Goal: Task Accomplishment & Management: Use online tool/utility

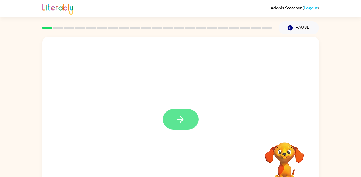
click at [173, 120] on button "button" at bounding box center [181, 119] width 36 height 20
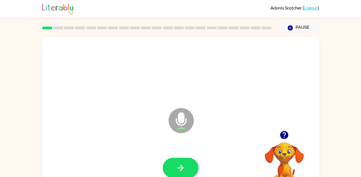
click at [3, 89] on div "Microphone The Microphone is here when it is your turn to talk Your browser mus…" at bounding box center [180, 115] width 361 height 162
click at [3, 90] on div "Microphone The Microphone is here when it is your turn to talk Your browser mus…" at bounding box center [180, 115] width 361 height 162
click at [180, 161] on button "button" at bounding box center [181, 168] width 36 height 20
click at [180, 167] on icon "button" at bounding box center [181, 168] width 10 height 10
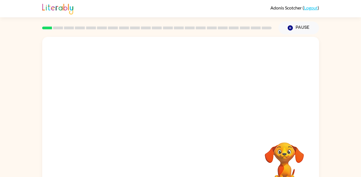
click at [281, 162] on video "Your browser must support playing .mp4 files to use Literably. Please try using…" at bounding box center [284, 162] width 56 height 56
click at [309, 140] on video "Your browser must support playing .mp4 files to use Literably. Please try using…" at bounding box center [284, 162] width 56 height 56
click at [321, 110] on div "Your browser must support playing .mp4 files to use Literably. Please try using…" at bounding box center [180, 115] width 361 height 162
click at [322, 91] on div "Your browser must support playing .mp4 files to use Literably. Please try using…" at bounding box center [180, 115] width 361 height 162
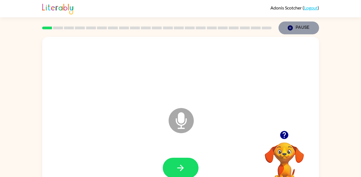
click at [294, 30] on button "Pause Pause" at bounding box center [298, 28] width 41 height 13
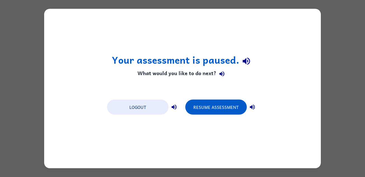
drag, startPoint x: 335, startPoint y: 150, endPoint x: 331, endPoint y: 148, distance: 4.8
click at [331, 148] on div "Your assessment is paused. What would you like to do next? Logout Resume Assess…" at bounding box center [182, 88] width 365 height 177
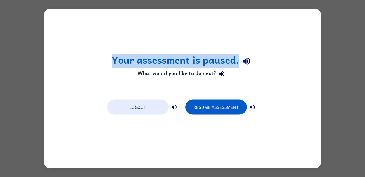
drag, startPoint x: 271, startPoint y: 6, endPoint x: 281, endPoint y: 62, distance: 56.5
click at [281, 62] on div "Your assessment is paused. What would you like to do next? Logout Resume Assess…" at bounding box center [182, 88] width 365 height 177
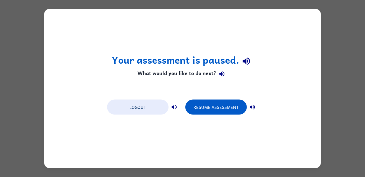
drag, startPoint x: 281, startPoint y: 62, endPoint x: 259, endPoint y: 29, distance: 39.6
click at [259, 29] on div "Your assessment is paused. What would you like to do next? Logout Resume Assess…" at bounding box center [182, 89] width 277 height 160
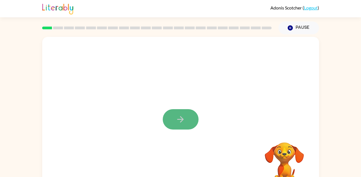
click at [179, 126] on button "button" at bounding box center [181, 119] width 36 height 20
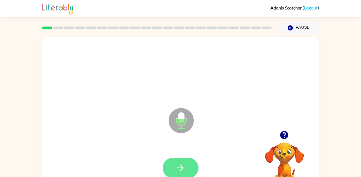
click at [181, 168] on icon "button" at bounding box center [180, 168] width 6 height 6
click at [178, 161] on button "button" at bounding box center [181, 168] width 36 height 20
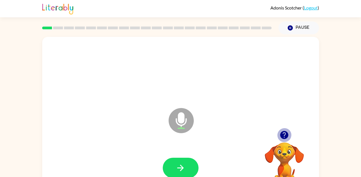
click at [282, 134] on icon "button" at bounding box center [284, 135] width 8 height 8
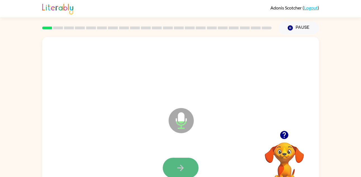
click at [177, 158] on button "button" at bounding box center [181, 168] width 36 height 20
drag, startPoint x: 178, startPoint y: 161, endPoint x: 174, endPoint y: 160, distance: 4.0
click at [174, 160] on button "button" at bounding box center [181, 168] width 36 height 20
drag, startPoint x: 174, startPoint y: 161, endPoint x: 170, endPoint y: 159, distance: 4.3
click at [170, 159] on button "button" at bounding box center [181, 168] width 36 height 20
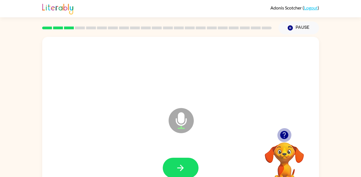
click at [284, 139] on icon "button" at bounding box center [284, 135] width 8 height 8
click at [280, 133] on icon "button" at bounding box center [284, 135] width 10 height 10
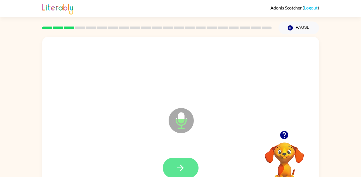
click at [180, 158] on button "button" at bounding box center [181, 168] width 36 height 20
drag, startPoint x: 180, startPoint y: 158, endPoint x: 178, endPoint y: 162, distance: 4.5
click at [178, 162] on button "button" at bounding box center [181, 168] width 36 height 20
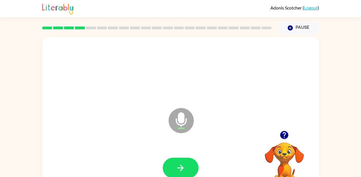
click at [178, 162] on button "button" at bounding box center [181, 168] width 36 height 20
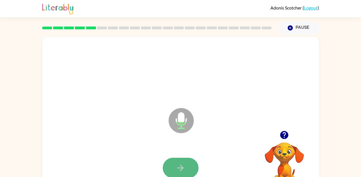
click at [177, 161] on button "button" at bounding box center [181, 168] width 36 height 20
drag, startPoint x: 199, startPoint y: 152, endPoint x: 190, endPoint y: 183, distance: 32.8
click at [190, 177] on html "Adonis Scotcher ( Logout ) Pause Pause Microphone The Microphone is here when i…" at bounding box center [180, 98] width 361 height 197
click at [192, 165] on button "button" at bounding box center [181, 168] width 36 height 20
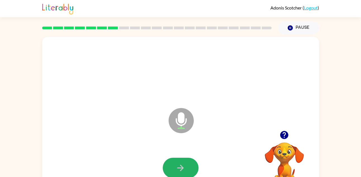
drag, startPoint x: 192, startPoint y: 165, endPoint x: 191, endPoint y: 162, distance: 2.9
click at [191, 162] on button "button" at bounding box center [181, 168] width 36 height 20
click at [186, 162] on button "button" at bounding box center [181, 168] width 36 height 20
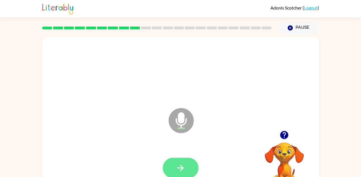
click at [181, 159] on button "button" at bounding box center [181, 168] width 36 height 20
click at [284, 141] on button "button" at bounding box center [284, 135] width 14 height 14
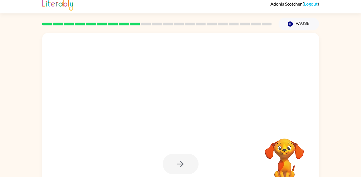
scroll to position [19, 0]
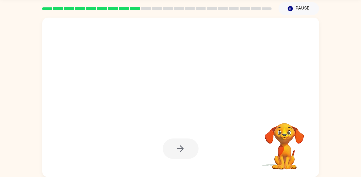
click at [328, 33] on div "Your browser must support playing .mp4 files to use Literably. Please try using…" at bounding box center [180, 96] width 361 height 162
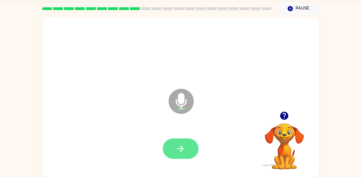
click at [183, 153] on icon "button" at bounding box center [181, 149] width 10 height 10
click at [173, 152] on button "button" at bounding box center [181, 149] width 36 height 20
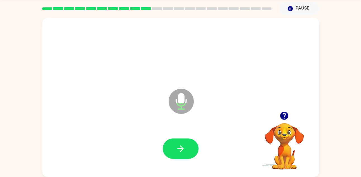
click at [169, 132] on div at bounding box center [181, 149] width 266 height 46
click at [193, 142] on button "button" at bounding box center [181, 149] width 36 height 20
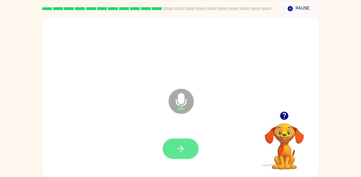
click at [186, 147] on button "button" at bounding box center [181, 149] width 36 height 20
click at [169, 148] on button "button" at bounding box center [181, 149] width 36 height 20
click at [176, 146] on icon "button" at bounding box center [181, 149] width 10 height 10
click at [182, 144] on icon "button" at bounding box center [181, 149] width 10 height 10
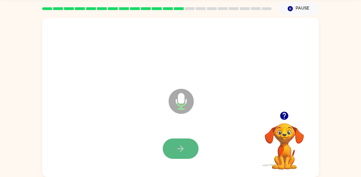
click at [187, 143] on button "button" at bounding box center [181, 149] width 36 height 20
click at [188, 142] on button "button" at bounding box center [181, 149] width 36 height 20
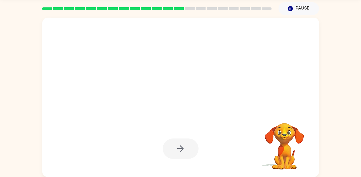
click at [188, 142] on div at bounding box center [181, 149] width 36 height 20
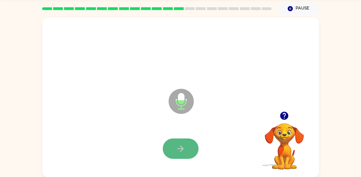
click at [190, 145] on button "button" at bounding box center [181, 149] width 36 height 20
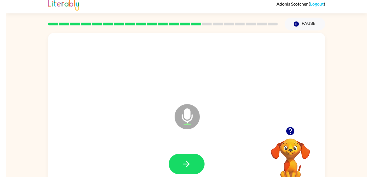
scroll to position [0, 0]
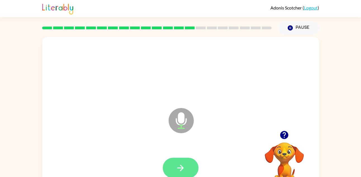
click at [169, 164] on button "button" at bounding box center [181, 168] width 36 height 20
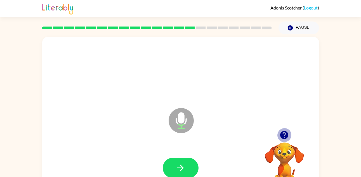
click at [287, 133] on icon "button" at bounding box center [284, 135] width 8 height 8
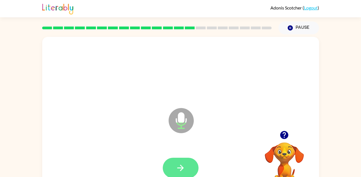
click at [179, 161] on button "button" at bounding box center [181, 168] width 36 height 20
click at [185, 159] on button "button" at bounding box center [181, 168] width 36 height 20
drag, startPoint x: 179, startPoint y: 157, endPoint x: 180, endPoint y: 165, distance: 7.4
click at [180, 165] on div at bounding box center [181, 168] width 266 height 46
click at [181, 165] on icon "button" at bounding box center [181, 168] width 10 height 10
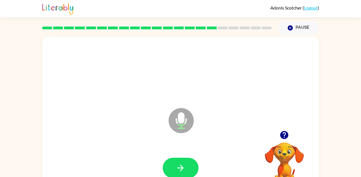
drag, startPoint x: 181, startPoint y: 166, endPoint x: 133, endPoint y: 115, distance: 69.8
click at [133, 115] on div "Microphone The Microphone is here when it is your turn to talk" at bounding box center [167, 107] width 239 height 20
click at [185, 162] on button "button" at bounding box center [181, 168] width 36 height 20
click at [175, 158] on button "button" at bounding box center [181, 168] width 36 height 20
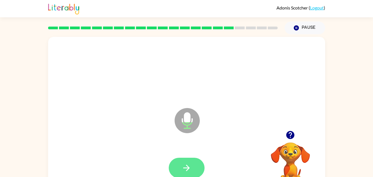
click at [189, 169] on icon "button" at bounding box center [186, 168] width 10 height 10
click at [181, 159] on button "button" at bounding box center [187, 168] width 36 height 20
click at [197, 174] on button "button" at bounding box center [187, 168] width 36 height 20
click at [179, 169] on button "button" at bounding box center [187, 168] width 36 height 20
click at [188, 167] on icon "button" at bounding box center [186, 168] width 6 height 6
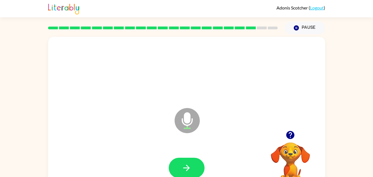
click at [188, 167] on icon "button" at bounding box center [186, 168] width 6 height 6
click at [282, 134] on div at bounding box center [290, 135] width 56 height 14
click at [290, 136] on icon "button" at bounding box center [290, 135] width 10 height 10
drag, startPoint x: 294, startPoint y: 138, endPoint x: 292, endPoint y: 130, distance: 8.8
click at [292, 130] on button "button" at bounding box center [290, 135] width 14 height 14
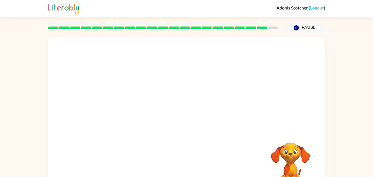
drag, startPoint x: 186, startPoint y: 169, endPoint x: 236, endPoint y: 166, distance: 50.2
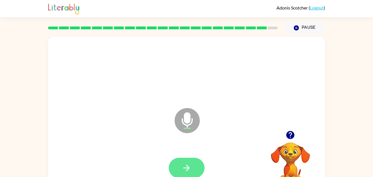
click at [193, 164] on button "button" at bounding box center [187, 168] width 36 height 20
click at [294, 138] on icon "button" at bounding box center [290, 135] width 10 height 10
click at [192, 162] on button "button" at bounding box center [187, 168] width 36 height 20
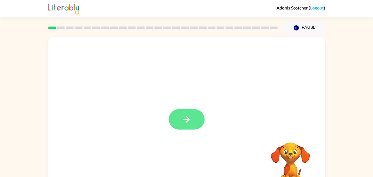
click at [187, 119] on icon "button" at bounding box center [186, 120] width 10 height 10
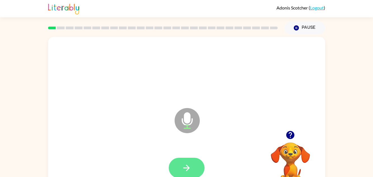
click at [199, 164] on button "button" at bounding box center [187, 168] width 36 height 20
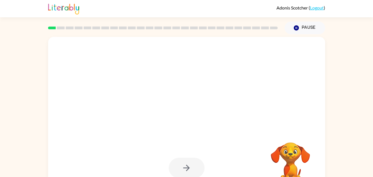
click at [176, 163] on div at bounding box center [187, 168] width 36 height 20
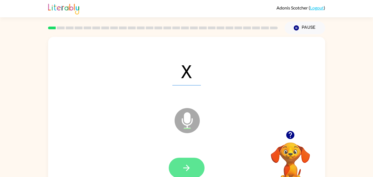
click at [181, 173] on button "button" at bounding box center [187, 168] width 36 height 20
drag, startPoint x: 0, startPoint y: 0, endPoint x: 190, endPoint y: 167, distance: 252.8
click at [190, 167] on div "T Microphone The Microphone is here when it is your turn to talk" at bounding box center [186, 117] width 277 height 160
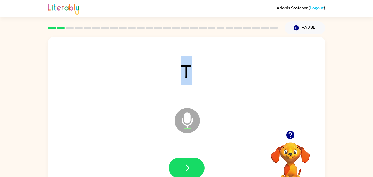
click at [190, 169] on icon "button" at bounding box center [186, 168] width 10 height 10
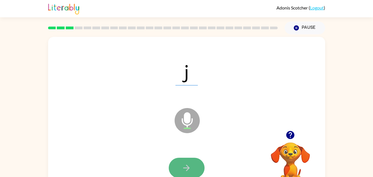
click at [189, 165] on icon "button" at bounding box center [186, 168] width 10 height 10
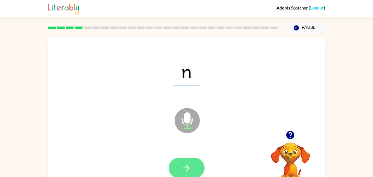
click at [189, 166] on icon "button" at bounding box center [186, 168] width 10 height 10
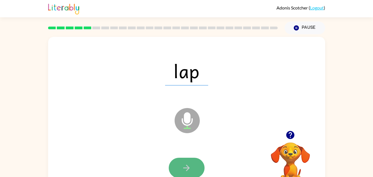
click at [194, 163] on button "button" at bounding box center [187, 168] width 36 height 20
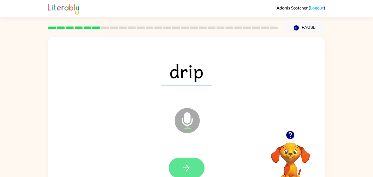
click at [189, 161] on button "button" at bounding box center [187, 168] width 36 height 20
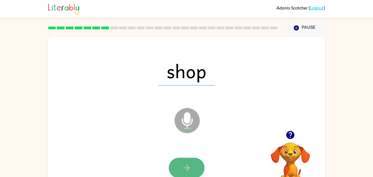
drag, startPoint x: 189, startPoint y: 161, endPoint x: 188, endPoint y: 165, distance: 3.8
click at [188, 165] on icon "button" at bounding box center [186, 168] width 10 height 10
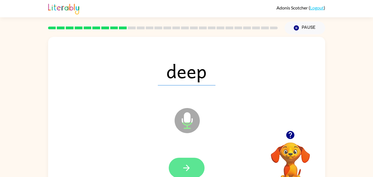
click at [188, 165] on icon "button" at bounding box center [186, 168] width 10 height 10
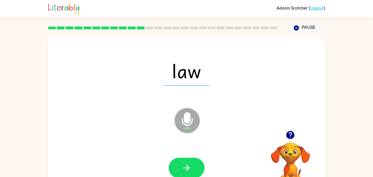
click at [188, 165] on icon "button" at bounding box center [186, 168] width 10 height 10
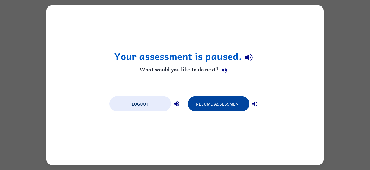
click at [221, 102] on button "Resume Assessment" at bounding box center [219, 103] width 62 height 15
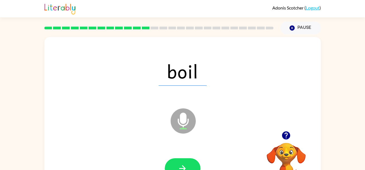
click at [185, 124] on icon at bounding box center [183, 120] width 25 height 25
click at [219, 105] on div "Microphone The Microphone is here when it is your turn to talk" at bounding box center [169, 107] width 239 height 20
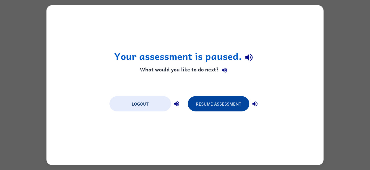
click at [223, 100] on button "Resume Assessment" at bounding box center [219, 103] width 62 height 15
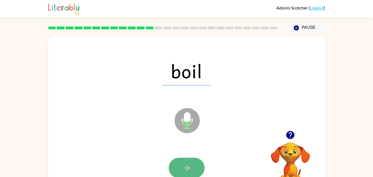
click at [188, 160] on button "button" at bounding box center [187, 168] width 36 height 20
drag, startPoint x: 188, startPoint y: 160, endPoint x: 184, endPoint y: 166, distance: 7.0
click at [184, 166] on icon "button" at bounding box center [186, 168] width 10 height 10
drag, startPoint x: 184, startPoint y: 166, endPoint x: 181, endPoint y: 167, distance: 3.0
click at [181, 167] on icon "button" at bounding box center [186, 168] width 10 height 10
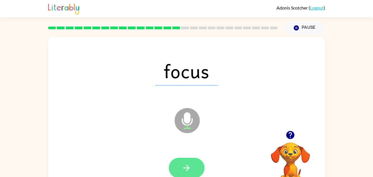
click at [183, 161] on button "button" at bounding box center [187, 168] width 36 height 20
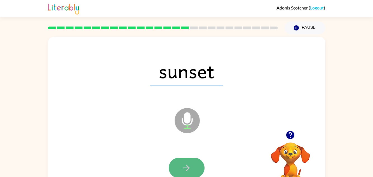
click at [180, 169] on button "button" at bounding box center [187, 168] width 36 height 20
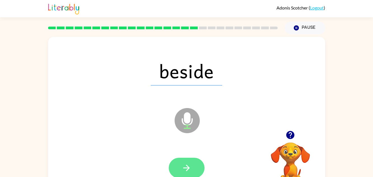
click at [179, 169] on button "button" at bounding box center [187, 168] width 36 height 20
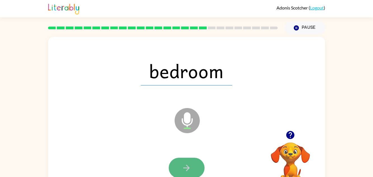
click at [193, 161] on button "button" at bounding box center [187, 168] width 36 height 20
click at [191, 167] on div at bounding box center [187, 168] width 36 height 20
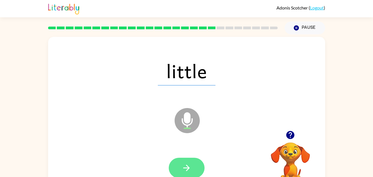
click at [178, 171] on button "button" at bounding box center [187, 168] width 36 height 20
click at [189, 168] on div at bounding box center [187, 168] width 36 height 20
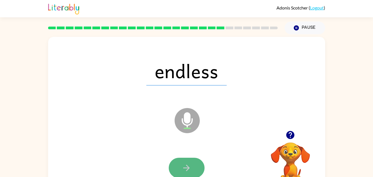
click at [187, 160] on button "button" at bounding box center [187, 168] width 36 height 20
click at [192, 165] on button "button" at bounding box center [187, 168] width 36 height 20
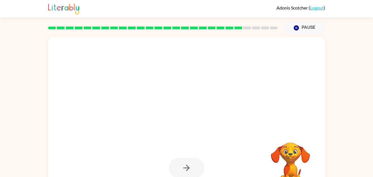
drag, startPoint x: 192, startPoint y: 165, endPoint x: 199, endPoint y: 166, distance: 7.1
drag, startPoint x: 199, startPoint y: 166, endPoint x: 325, endPoint y: 130, distance: 131.2
click at [325, 130] on div "Your browser must support playing .mp4 files to use Literably. Please try using…" at bounding box center [186, 115] width 373 height 162
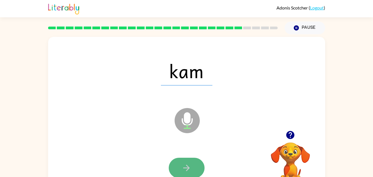
click at [192, 164] on button "button" at bounding box center [187, 168] width 36 height 20
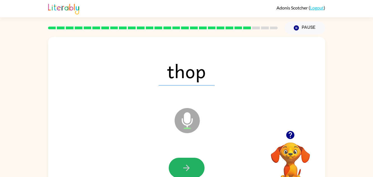
drag, startPoint x: 187, startPoint y: 164, endPoint x: 186, endPoint y: 161, distance: 3.5
click at [186, 161] on button "button" at bounding box center [187, 168] width 36 height 20
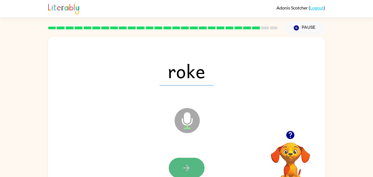
click at [186, 161] on button "button" at bounding box center [187, 168] width 36 height 20
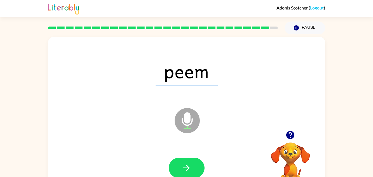
click at [339, 115] on div "peem Microphone The Microphone is here when it is your turn to talk Your browse…" at bounding box center [186, 115] width 373 height 162
click at [193, 173] on button "button" at bounding box center [187, 168] width 36 height 20
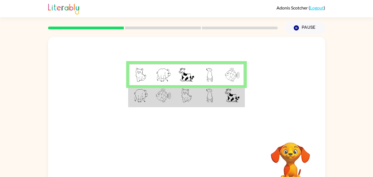
click at [197, 64] on td at bounding box center [186, 75] width 23 height 22
click at [205, 87] on td at bounding box center [209, 96] width 23 height 22
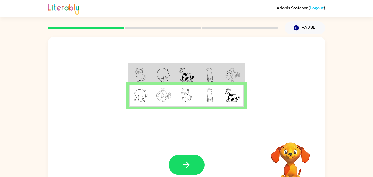
click at [191, 150] on div "Your browser must support playing .mp4 files to use Literably. Please try using…" at bounding box center [186, 165] width 277 height 63
click at [192, 156] on button "button" at bounding box center [187, 165] width 36 height 20
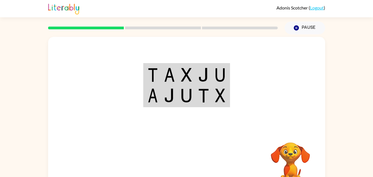
click at [171, 62] on div at bounding box center [186, 84] width 277 height 94
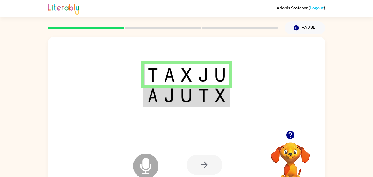
click at [196, 162] on div at bounding box center [204, 165] width 36 height 20
click at [196, 163] on div at bounding box center [204, 165] width 36 height 20
click at [204, 161] on div at bounding box center [204, 165] width 36 height 20
click at [188, 103] on img at bounding box center [186, 96] width 11 height 14
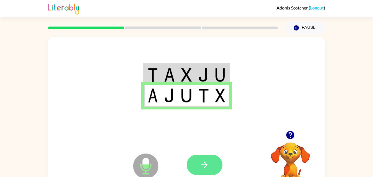
click at [207, 162] on icon "button" at bounding box center [204, 165] width 10 height 10
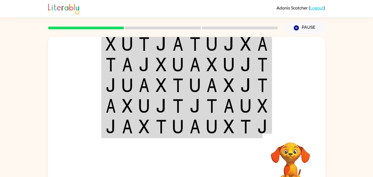
click at [162, 49] on img at bounding box center [161, 44] width 11 height 14
click at [162, 50] on img at bounding box center [161, 44] width 11 height 14
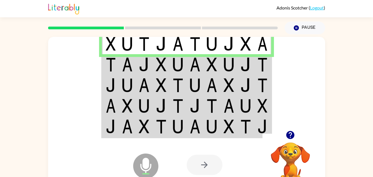
click at [199, 67] on img at bounding box center [195, 65] width 11 height 14
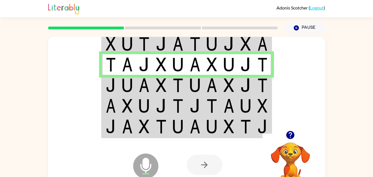
click at [198, 82] on img at bounding box center [195, 85] width 11 height 14
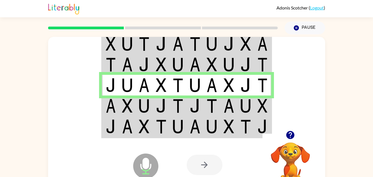
click at [156, 97] on td at bounding box center [161, 106] width 17 height 21
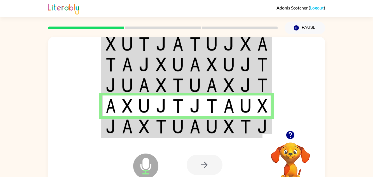
click at [156, 97] on td at bounding box center [161, 106] width 17 height 21
click at [135, 133] on td at bounding box center [127, 127] width 17 height 22
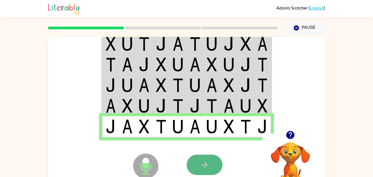
click at [210, 166] on button "button" at bounding box center [204, 165] width 36 height 20
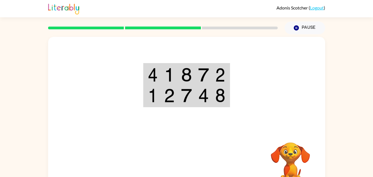
click at [216, 74] on img at bounding box center [220, 75] width 10 height 14
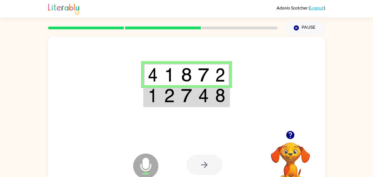
click at [201, 76] on img at bounding box center [203, 75] width 11 height 14
click at [190, 100] on img at bounding box center [186, 96] width 11 height 14
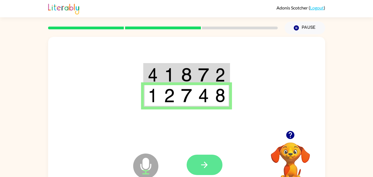
click at [210, 162] on button "button" at bounding box center [204, 165] width 36 height 20
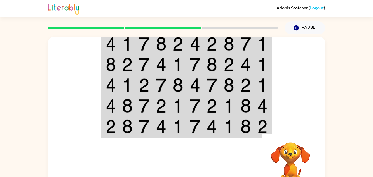
click at [176, 45] on img at bounding box center [178, 44] width 11 height 14
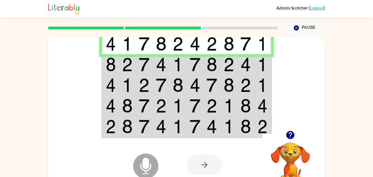
click at [107, 65] on img at bounding box center [111, 65] width 10 height 14
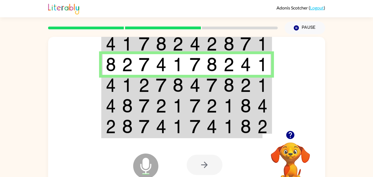
click at [118, 82] on td at bounding box center [110, 85] width 17 height 21
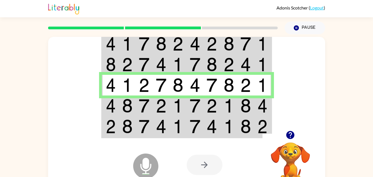
click at [119, 106] on td at bounding box center [127, 106] width 17 height 21
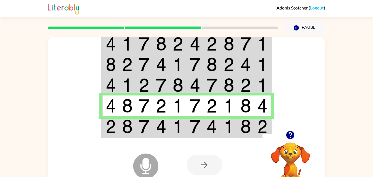
click at [122, 135] on div "Microphone The Microphone is here when it is your turn to talk" at bounding box center [132, 152] width 56 height 37
click at [124, 123] on img at bounding box center [127, 127] width 11 height 14
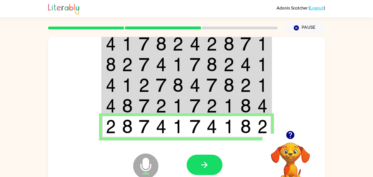
click at [202, 153] on icon "Microphone The Microphone is here when it is your turn to talk" at bounding box center [174, 173] width 84 height 42
click at [202, 157] on button "button" at bounding box center [204, 165] width 36 height 20
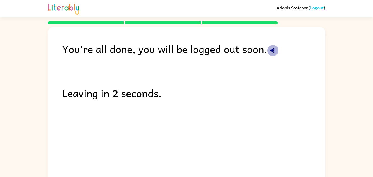
click at [275, 50] on icon "button" at bounding box center [272, 50] width 7 height 7
